Goal: Check status: Check status

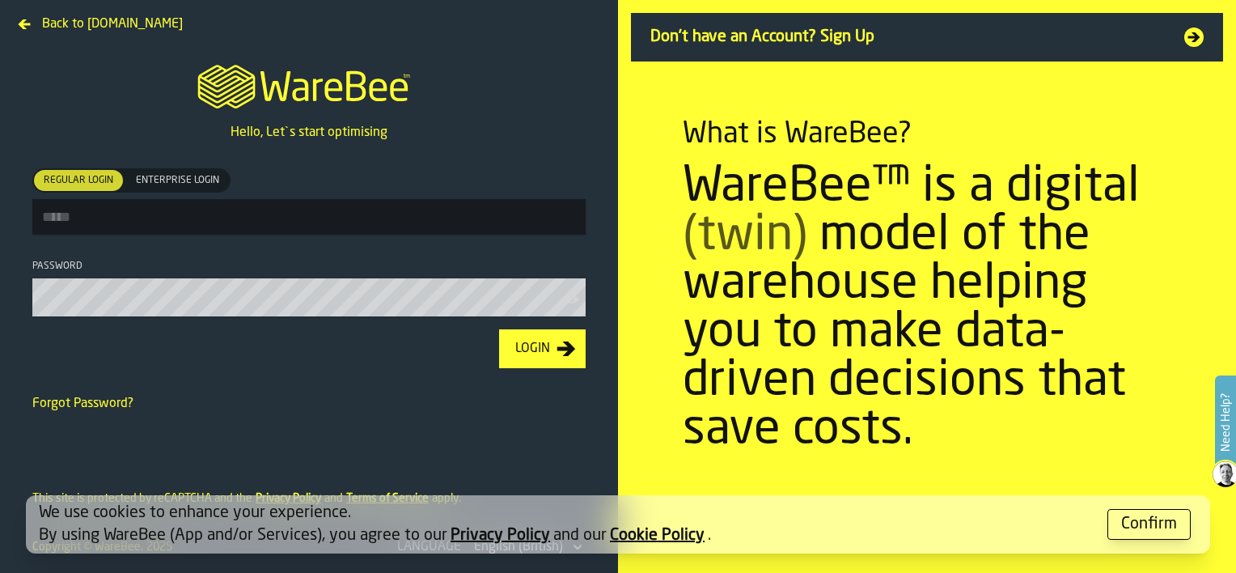
type input "**********"
click at [559, 341] on button "Login" at bounding box center [542, 348] width 87 height 39
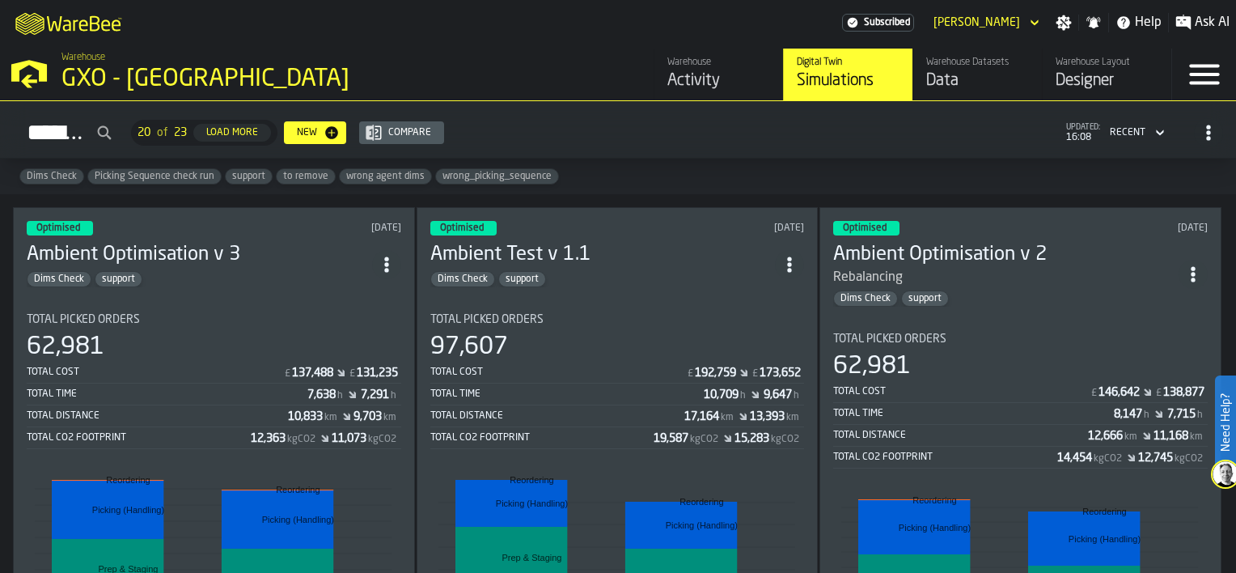
click at [717, 91] on div "Activity" at bounding box center [718, 81] width 103 height 23
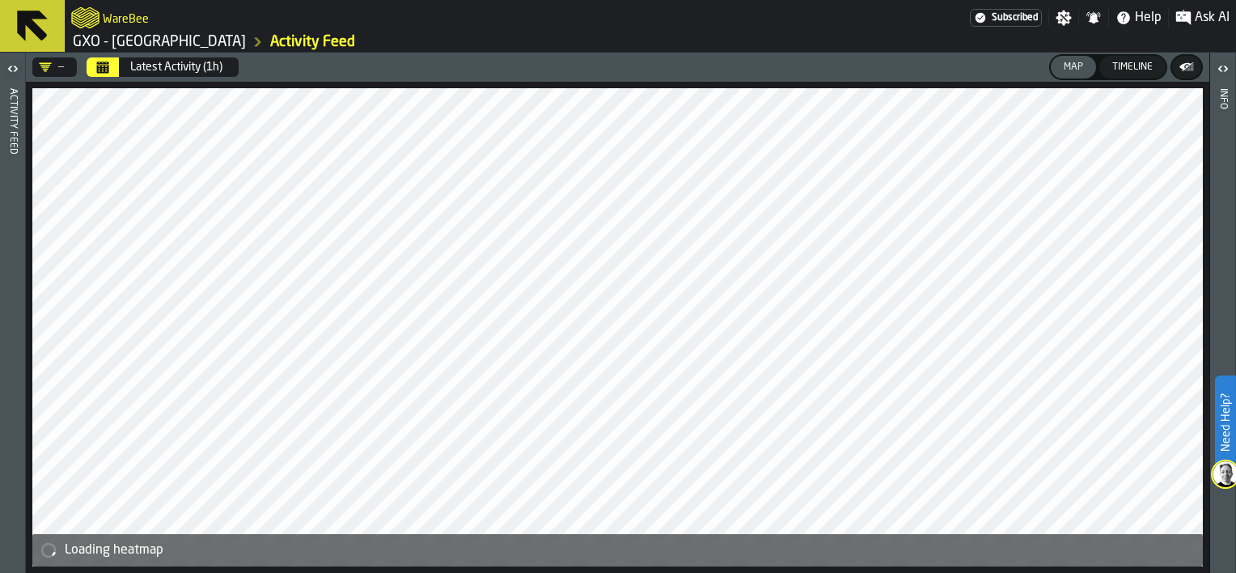
click at [180, 61] on div "Latest Activity (1h)" at bounding box center [176, 67] width 92 height 13
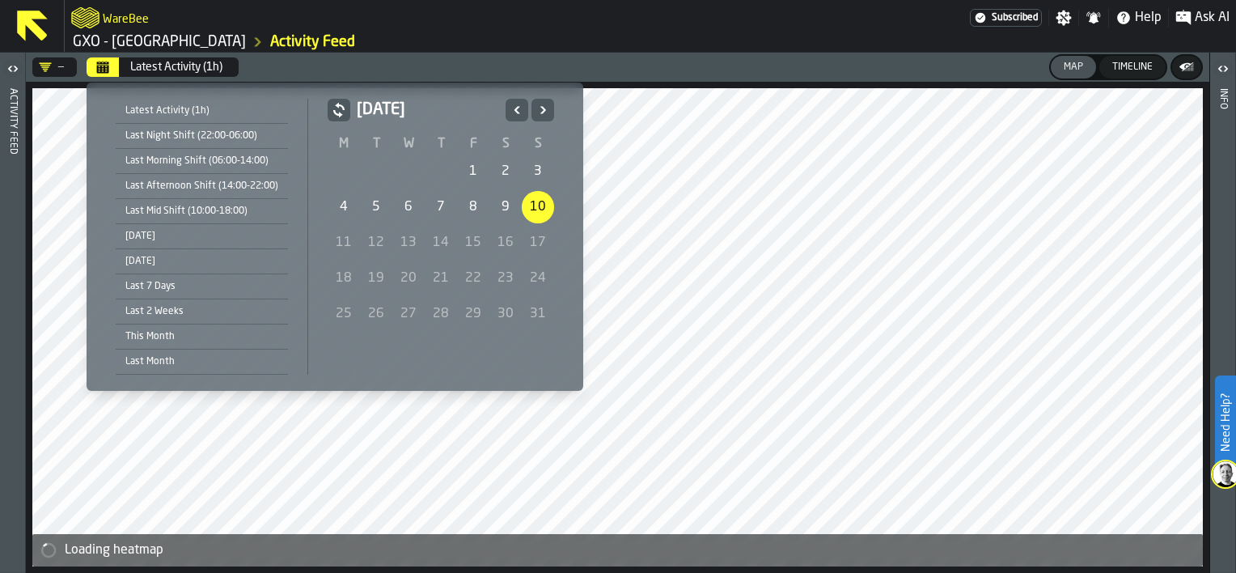
click at [515, 110] on icon "Previous" at bounding box center [517, 109] width 16 height 19
click at [536, 110] on icon "Next" at bounding box center [543, 109] width 16 height 19
